Goal: Task Accomplishment & Management: Manage account settings

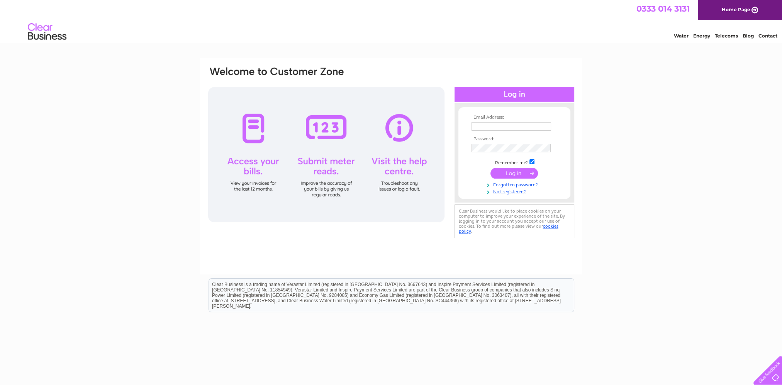
type input "[EMAIL_ADDRESS][DOMAIN_NAME]"
click at [514, 171] on input "submit" at bounding box center [513, 173] width 47 height 11
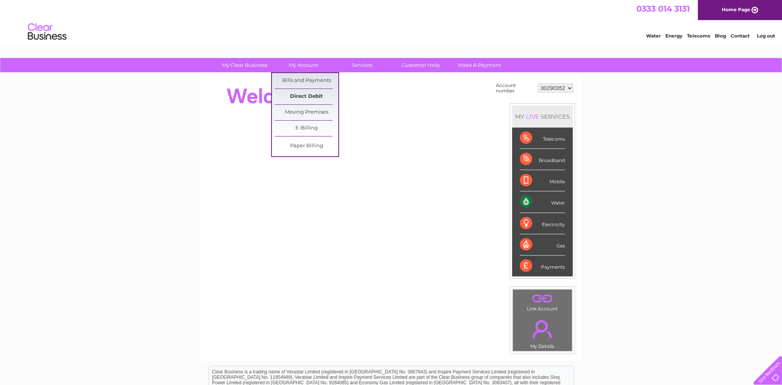
click at [300, 92] on link "Direct Debit" at bounding box center [307, 96] width 64 height 15
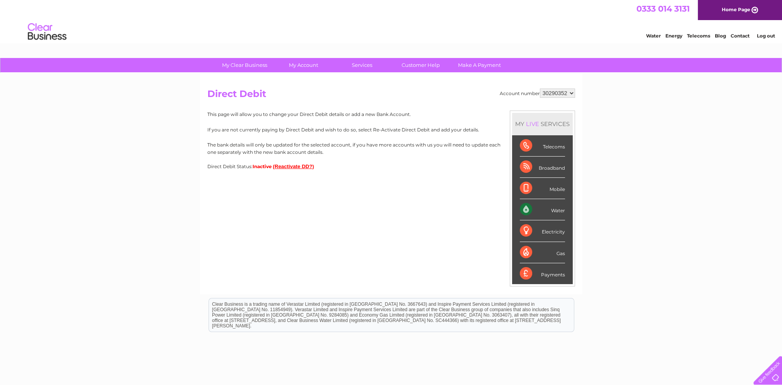
click at [299, 167] on button "(Reactivate DD?)" at bounding box center [293, 166] width 41 height 6
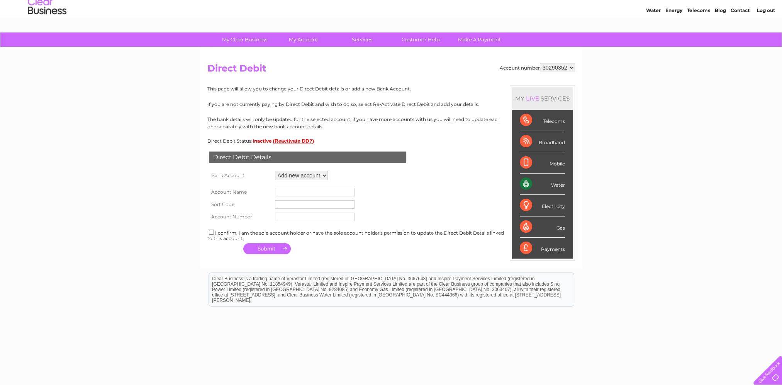
scroll to position [39, 0]
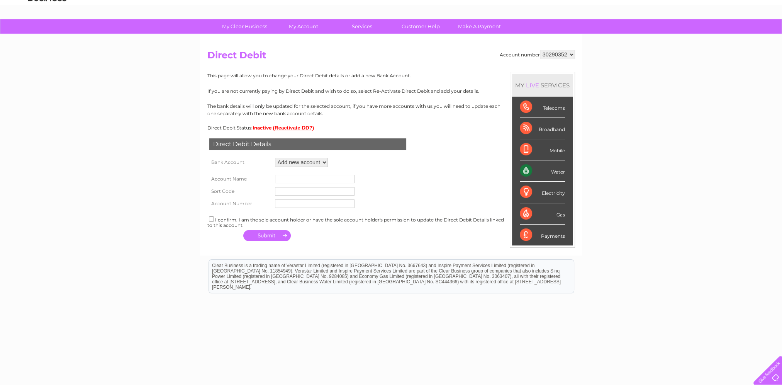
click at [320, 161] on select "Add new account ****0990" at bounding box center [301, 162] width 53 height 9
click at [355, 158] on div "Direct Debit Details Bank Account Add new account ****0990 Loading... Account N…" at bounding box center [391, 187] width 368 height 112
click at [303, 179] on input "text" at bounding box center [315, 179] width 80 height 8
click at [294, 177] on input "Ops" at bounding box center [315, 179] width 80 height 8
type input "Ops Account"
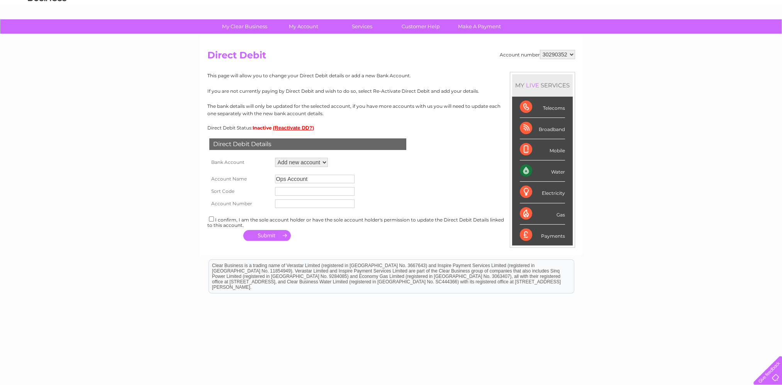
click at [320, 192] on input "text" at bounding box center [315, 191] width 80 height 8
paste input "https://refuelsgroup.sharepoint.com/:x:/s/FinanceFolder-NewStructure/EVE9Am5VMr…"
type input "https://refuelsgroup.sharepoint.com/:x:/s/FinanceFolder-NewStructure/EVE9Am5VMr…"
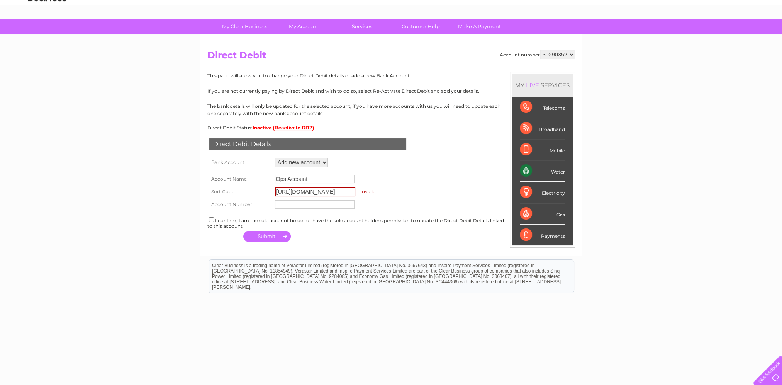
click at [329, 206] on input "text" at bounding box center [315, 204] width 80 height 8
paste input "https://refuelsgroup.sharepoint.com/:x:/s/FinanceFolder-NewStructure/EVE9Am5VMr…"
type input "https://refuelsgroup.sharepoint.com/:x:/s/FinanceFolder-NewStructure/EVE9Am5VMr…"
drag, startPoint x: 353, startPoint y: 204, endPoint x: 197, endPoint y: 202, distance: 155.2
click at [197, 202] on div "My Clear Business Login Details My Details My Preferences Link Account My Accou…" at bounding box center [391, 203] width 782 height 368
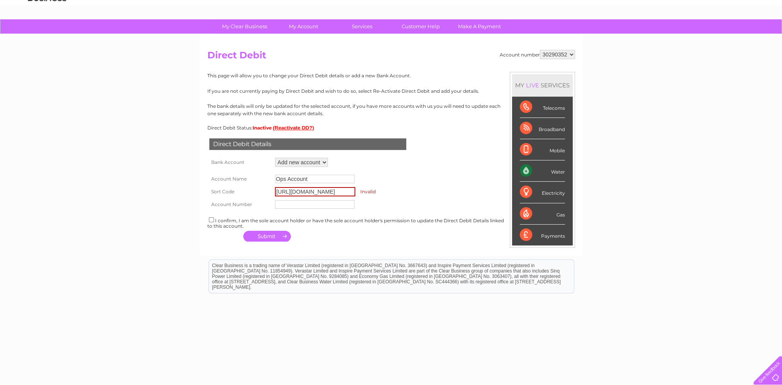
scroll to position [0, 276]
drag, startPoint x: 275, startPoint y: 192, endPoint x: 493, endPoint y: 200, distance: 217.6
click at [493, 200] on form "Account Name Ops Account Sort Code https://refuelsgroup.sharepoint.com/:x:/s/Fi…" at bounding box center [391, 190] width 368 height 42
drag, startPoint x: 304, startPoint y: 198, endPoint x: 301, endPoint y: 193, distance: 5.7
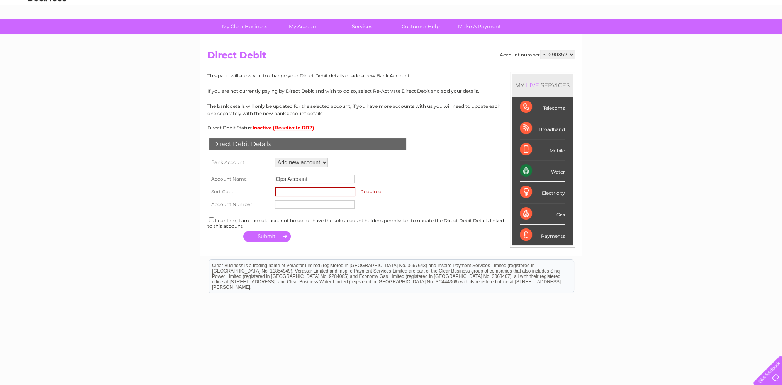
click at [304, 198] on td at bounding box center [315, 204] width 84 height 12
click at [301, 192] on input "text" at bounding box center [315, 191] width 80 height 9
type input "162925"
click at [301, 204] on input "text" at bounding box center [315, 203] width 80 height 8
type input "16528991"
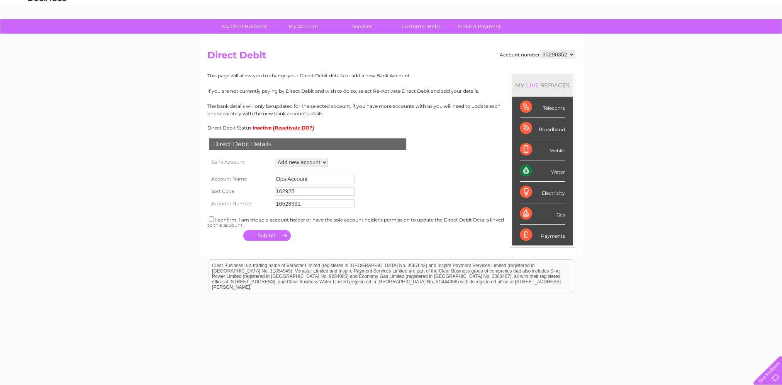
click at [210, 218] on input "checkbox" at bounding box center [211, 218] width 5 height 5
checkbox input "true"
click at [338, 229] on div "Direct Debit Details Bank Account Add new account ****0990 Loading... Account N…" at bounding box center [391, 187] width 368 height 112
click at [278, 237] on button "button" at bounding box center [266, 235] width 47 height 11
